Goal: Task Accomplishment & Management: Manage account settings

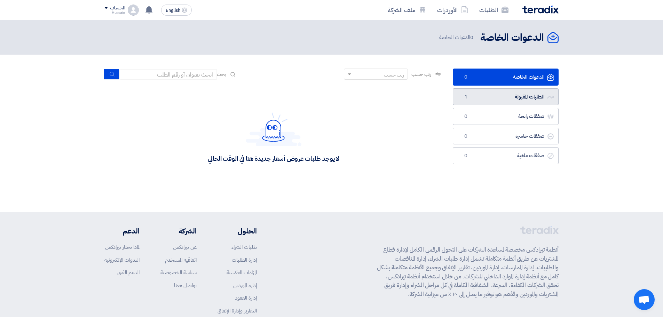
click at [524, 94] on link "الطلبات المقبولة الطلبات المقبولة 1" at bounding box center [506, 96] width 106 height 17
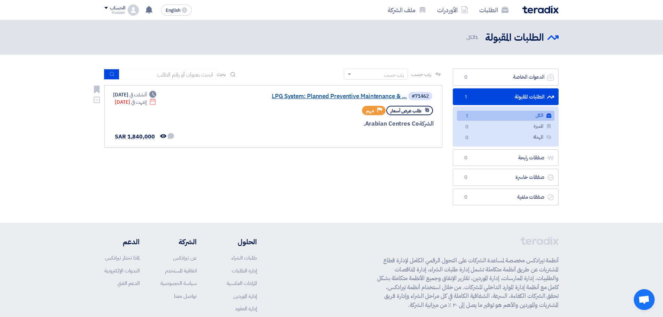
click at [368, 96] on link "LPG System: Planned Preventive Maintenance & ..." at bounding box center [337, 96] width 139 height 6
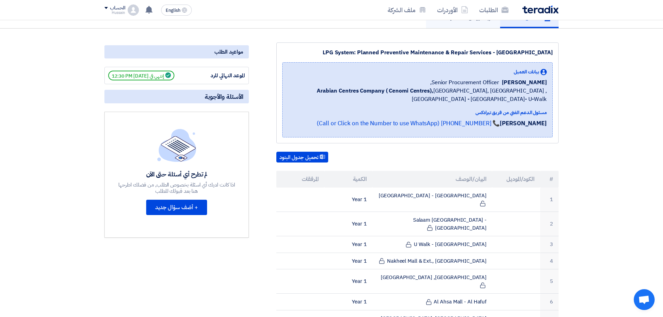
scroll to position [35, 0]
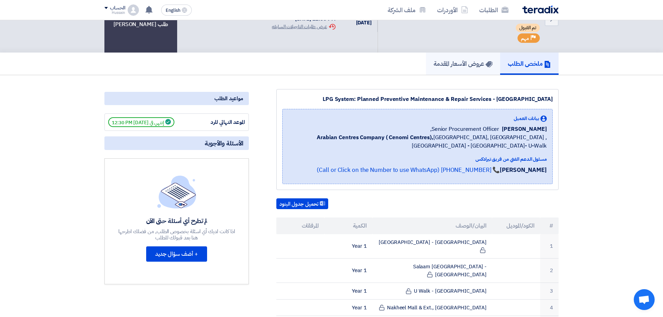
click at [467, 64] on h5 "عروض الأسعار المقدمة" at bounding box center [463, 64] width 59 height 8
